Goal: Task Accomplishment & Management: Use online tool/utility

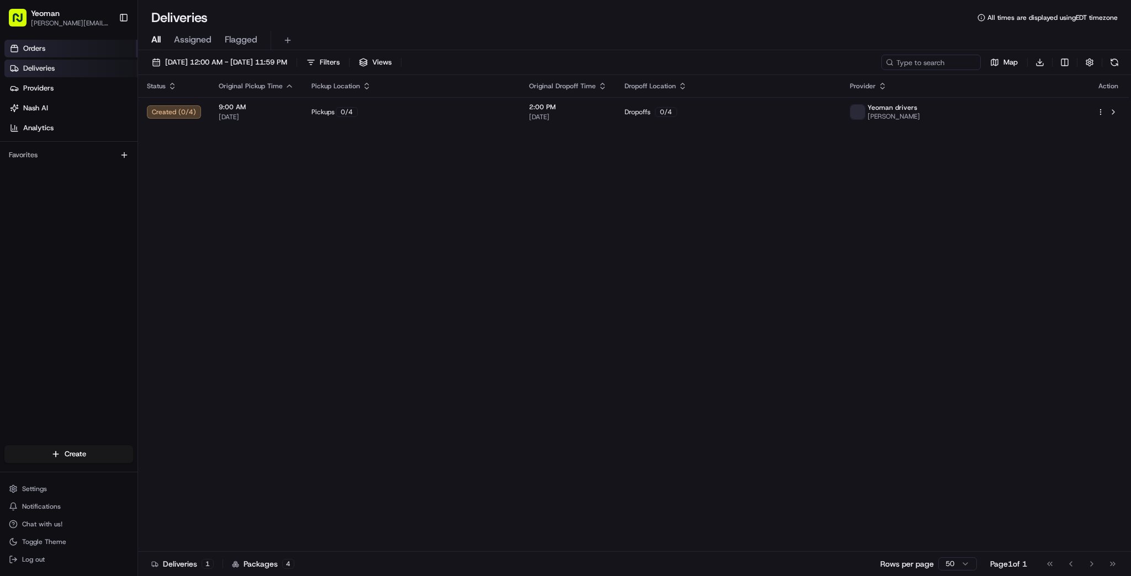
click at [52, 54] on link "Orders" at bounding box center [70, 49] width 133 height 18
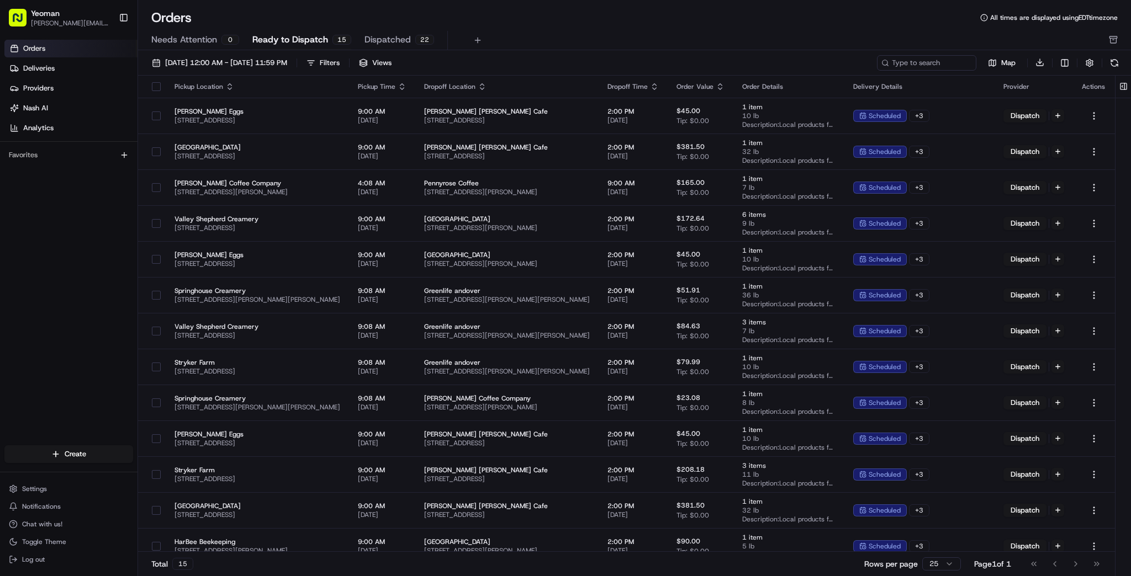
click at [362, 82] on div "Pickup Time" at bounding box center [382, 86] width 49 height 9
click at [398, 86] on icon "button" at bounding box center [402, 86] width 9 height 9
click at [374, 98] on button "Pickup Start Time (Earliest)" at bounding box center [376, 99] width 101 height 13
